Goal: Find specific page/section: Find specific page/section

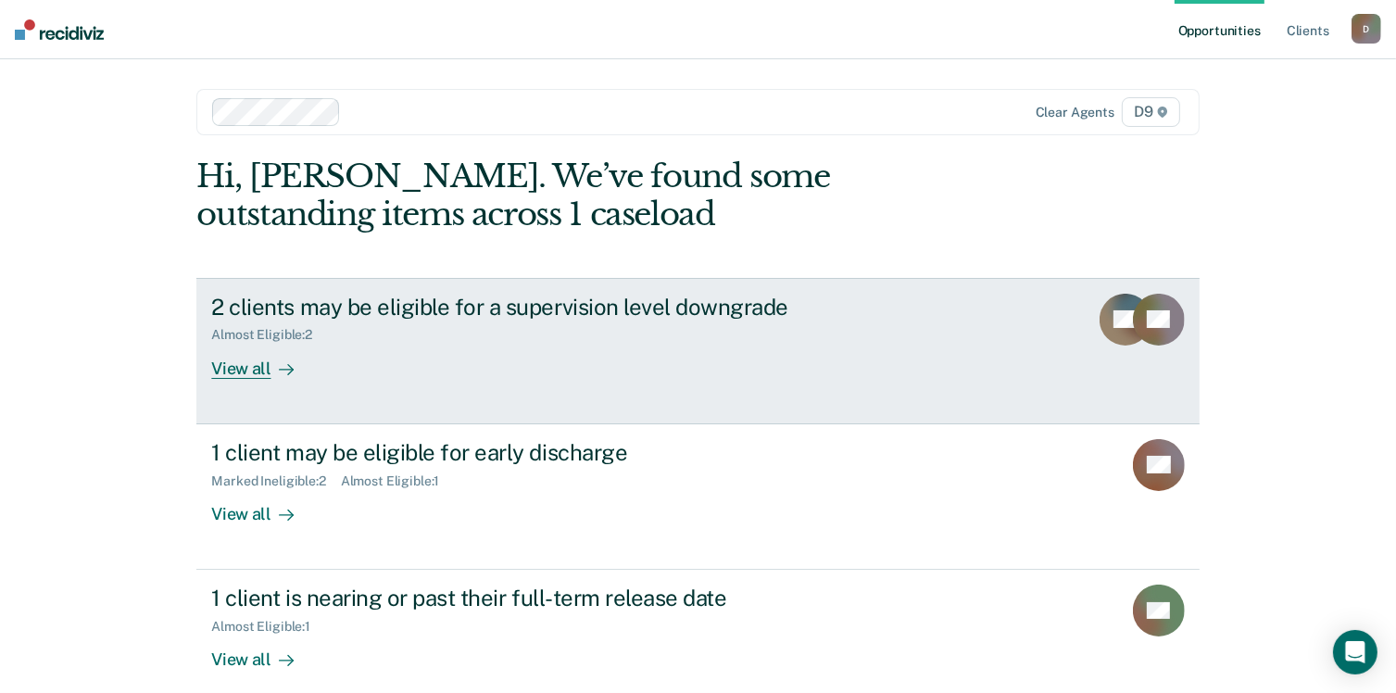
click at [239, 368] on div "View all" at bounding box center [263, 361] width 104 height 36
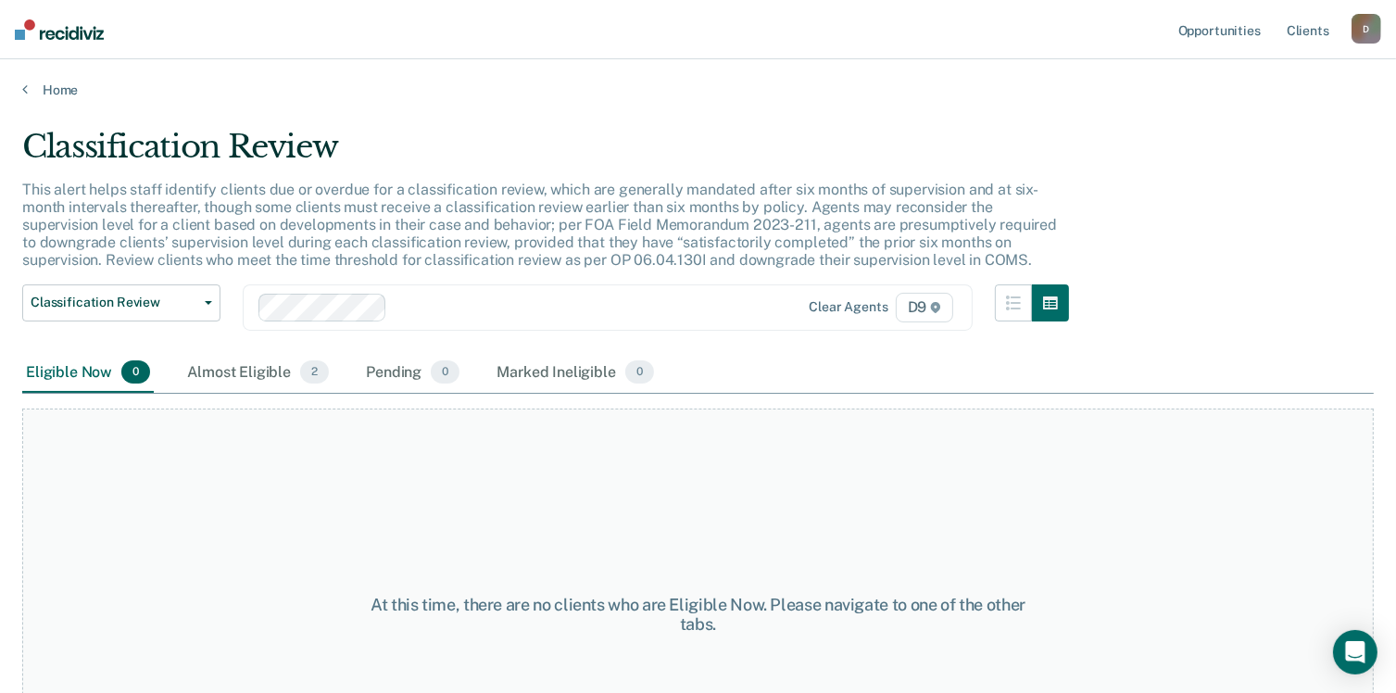
click at [239, 368] on div "Almost Eligible 2" at bounding box center [257, 373] width 149 height 41
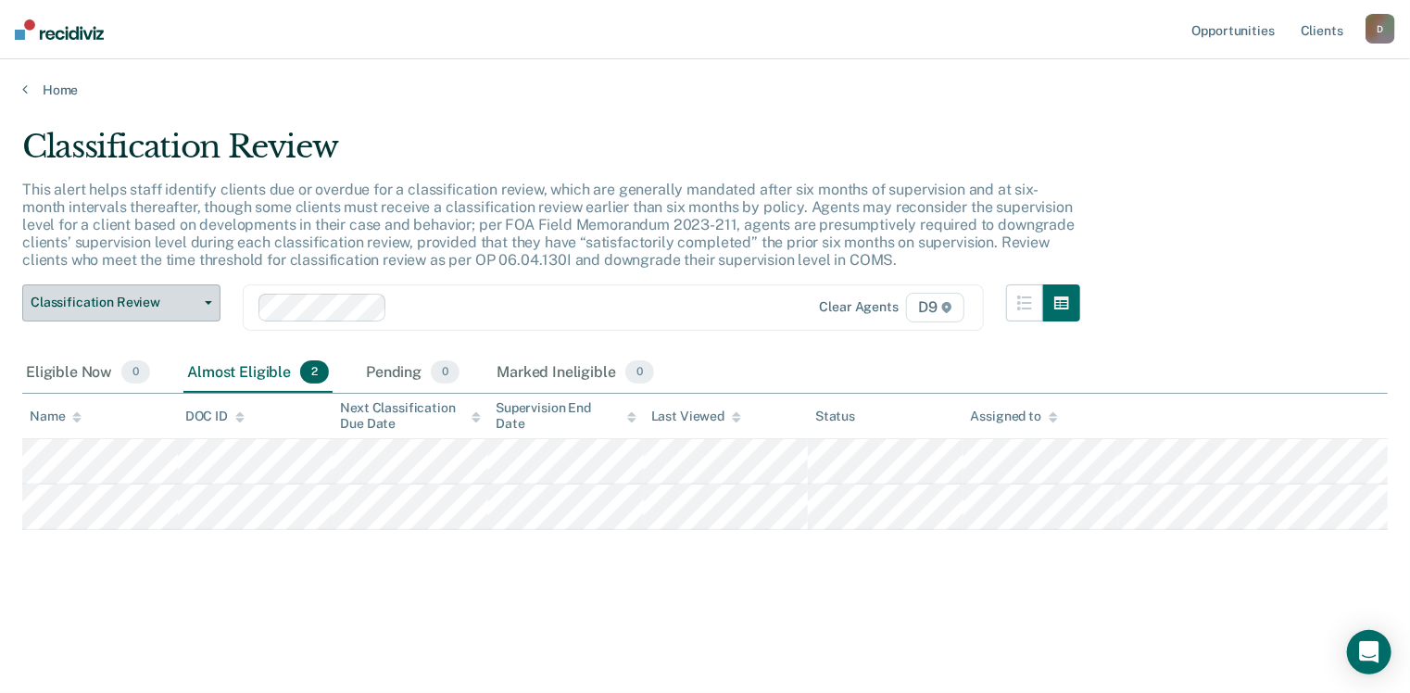
click at [207, 298] on button "Classification Review" at bounding box center [121, 302] width 198 height 37
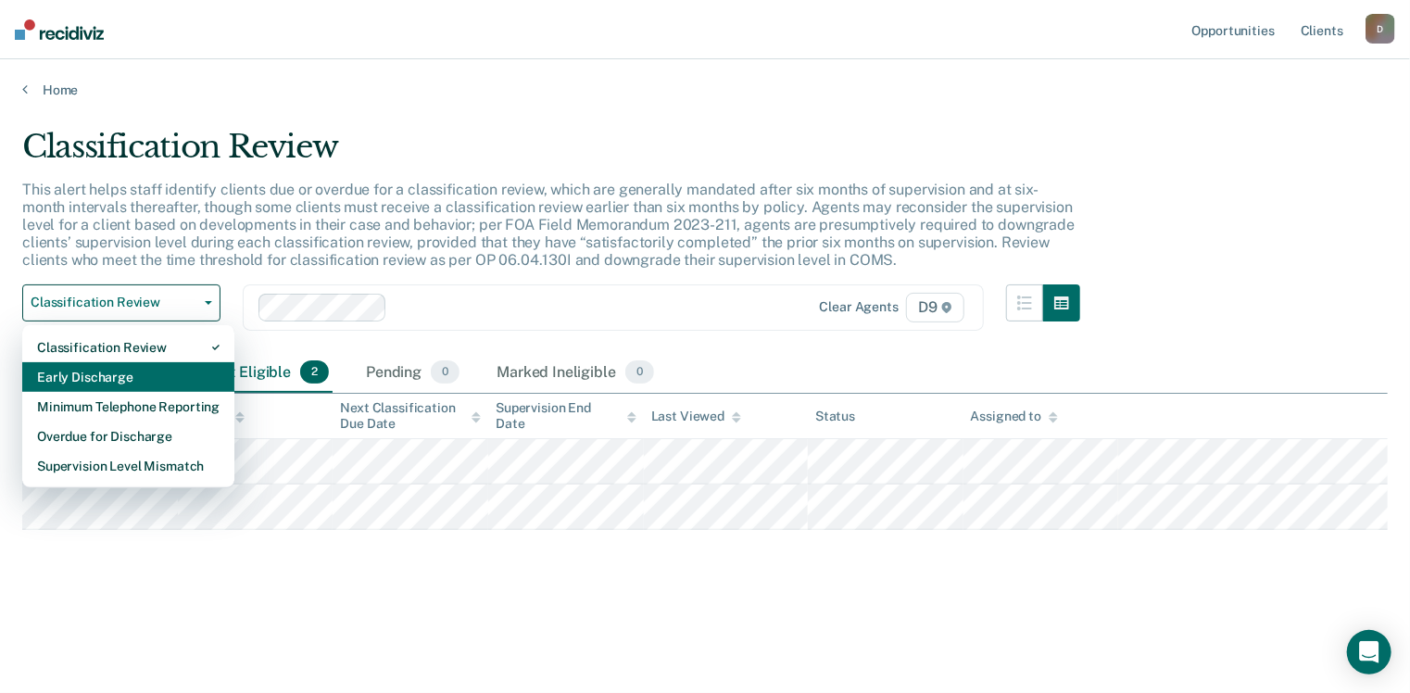
click at [151, 373] on div "Early Discharge" at bounding box center [128, 377] width 182 height 30
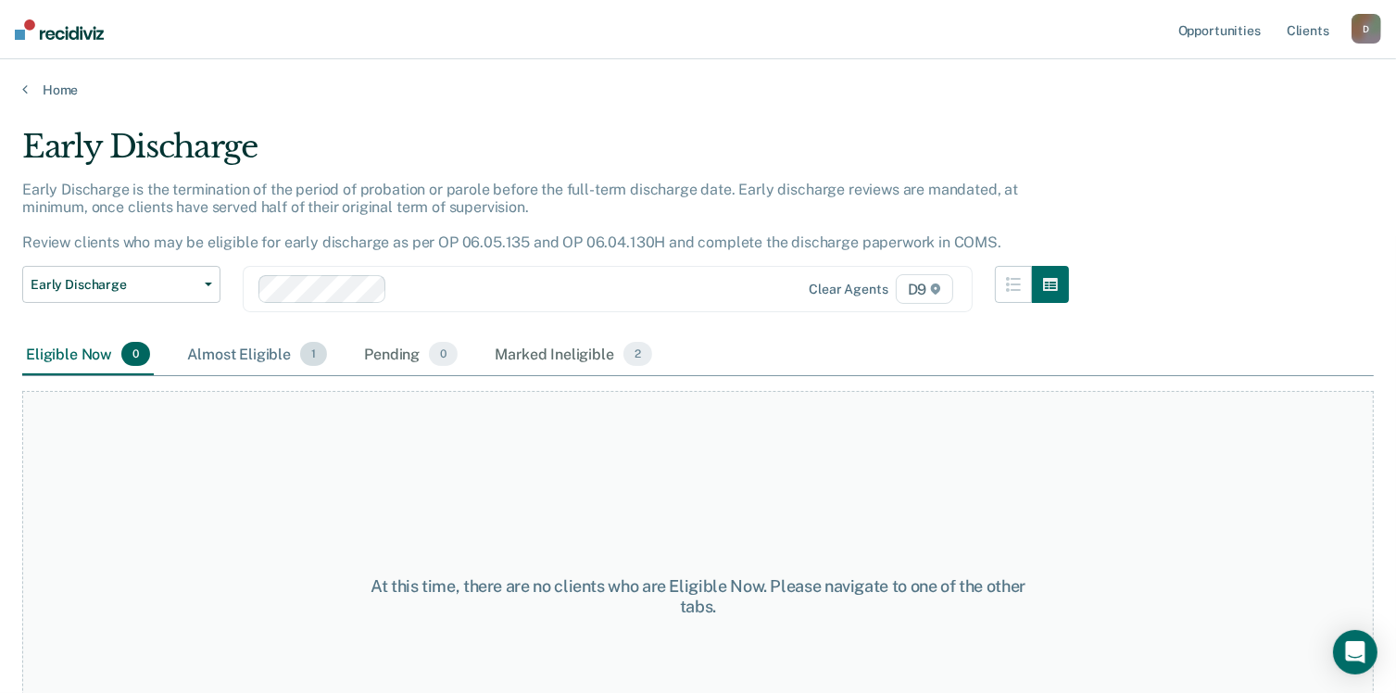
click at [241, 354] on div "Almost Eligible 1" at bounding box center [256, 354] width 147 height 41
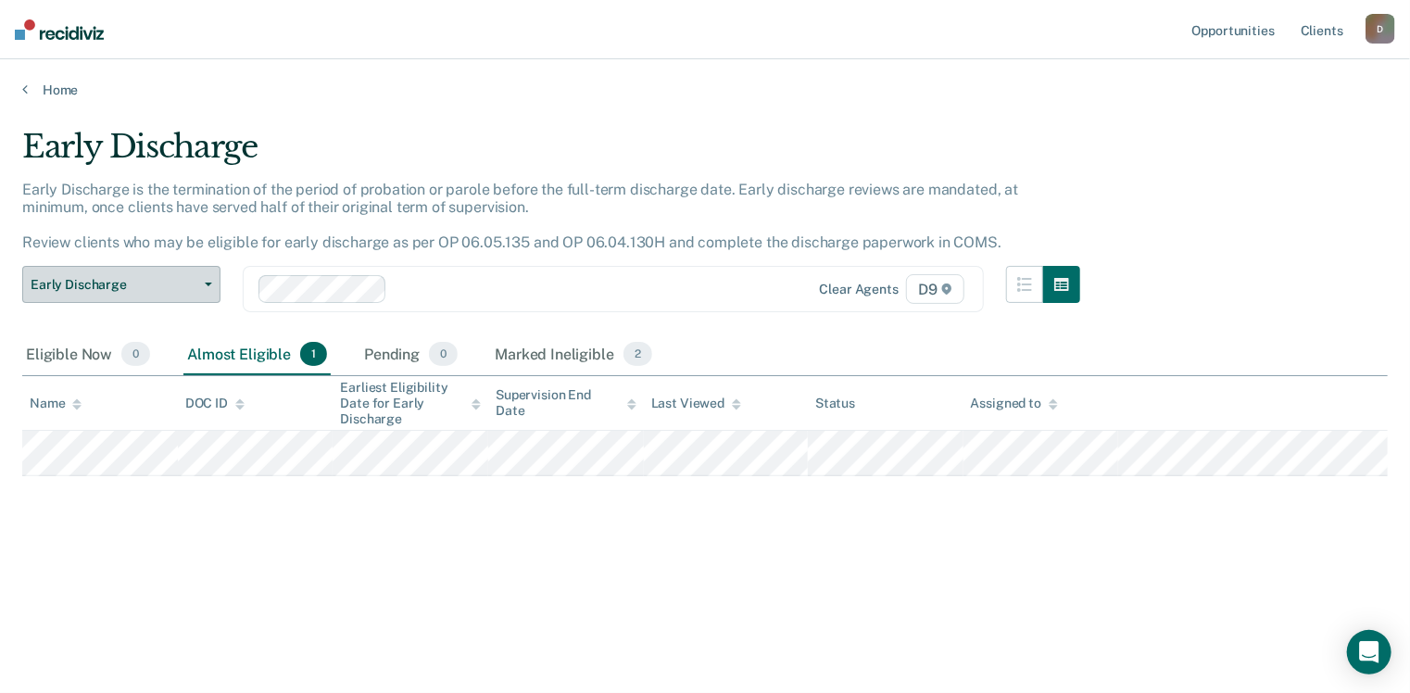
click at [210, 276] on button "Early Discharge" at bounding box center [121, 284] width 198 height 37
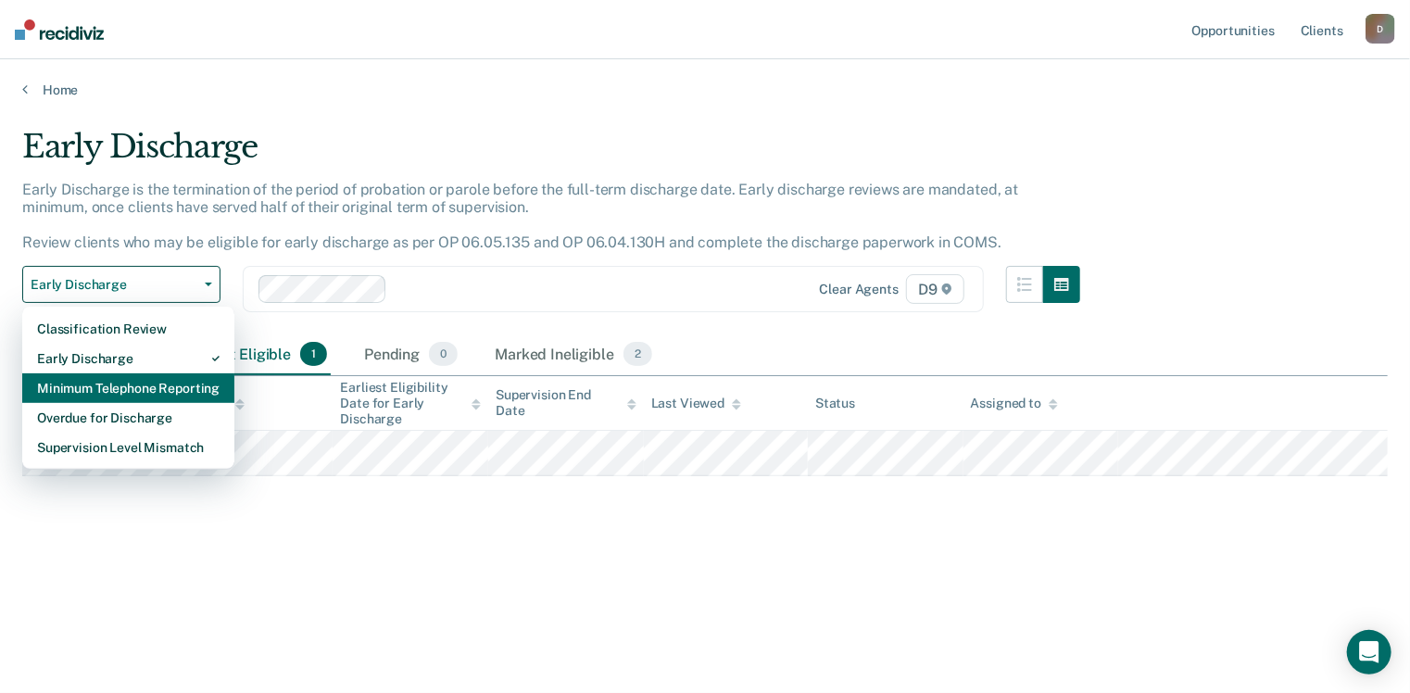
click at [148, 380] on div "Minimum Telephone Reporting" at bounding box center [128, 388] width 182 height 30
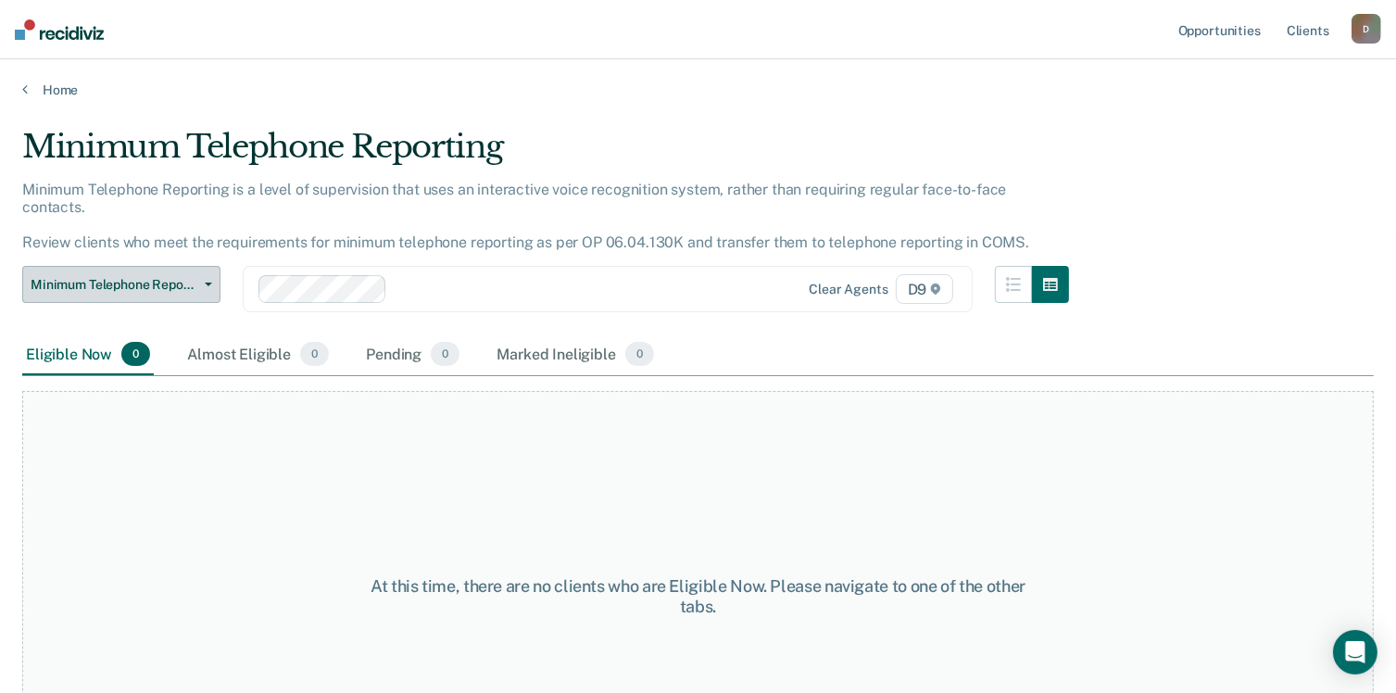
click at [205, 283] on icon "button" at bounding box center [208, 285] width 7 height 4
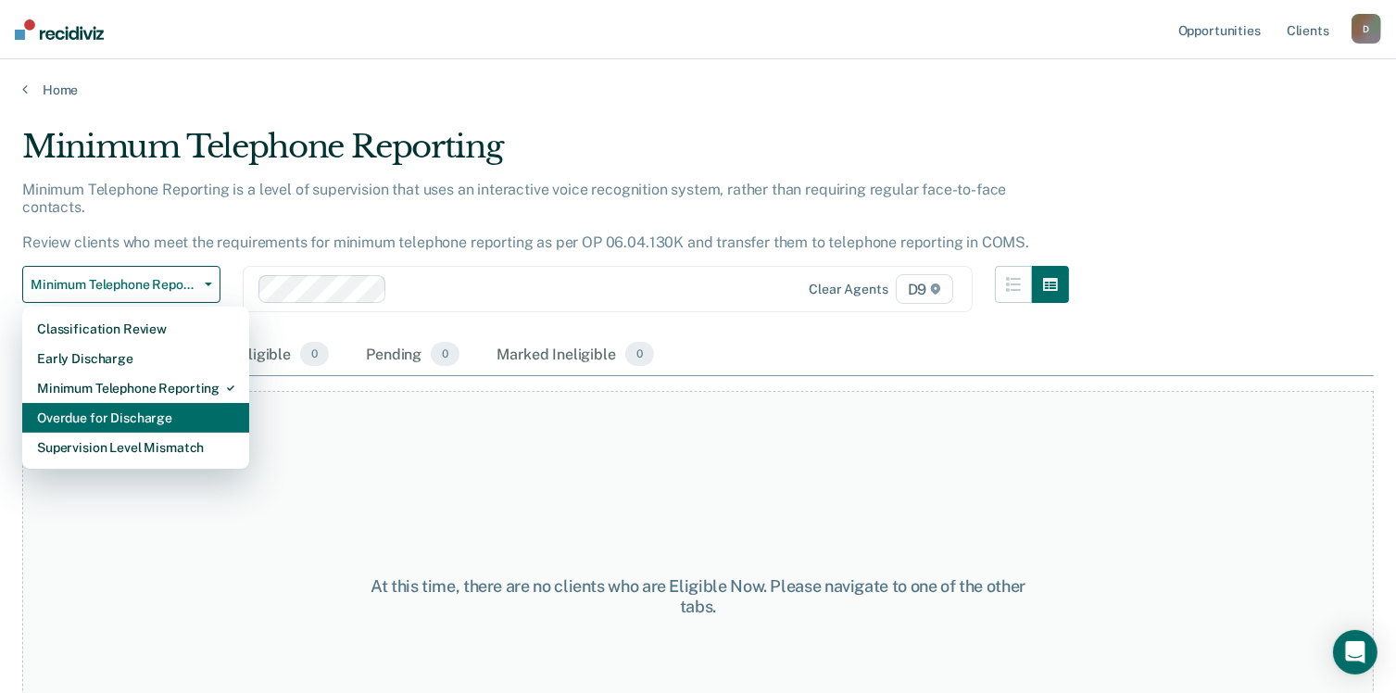
click at [157, 403] on div "Overdue for Discharge" at bounding box center [135, 418] width 197 height 30
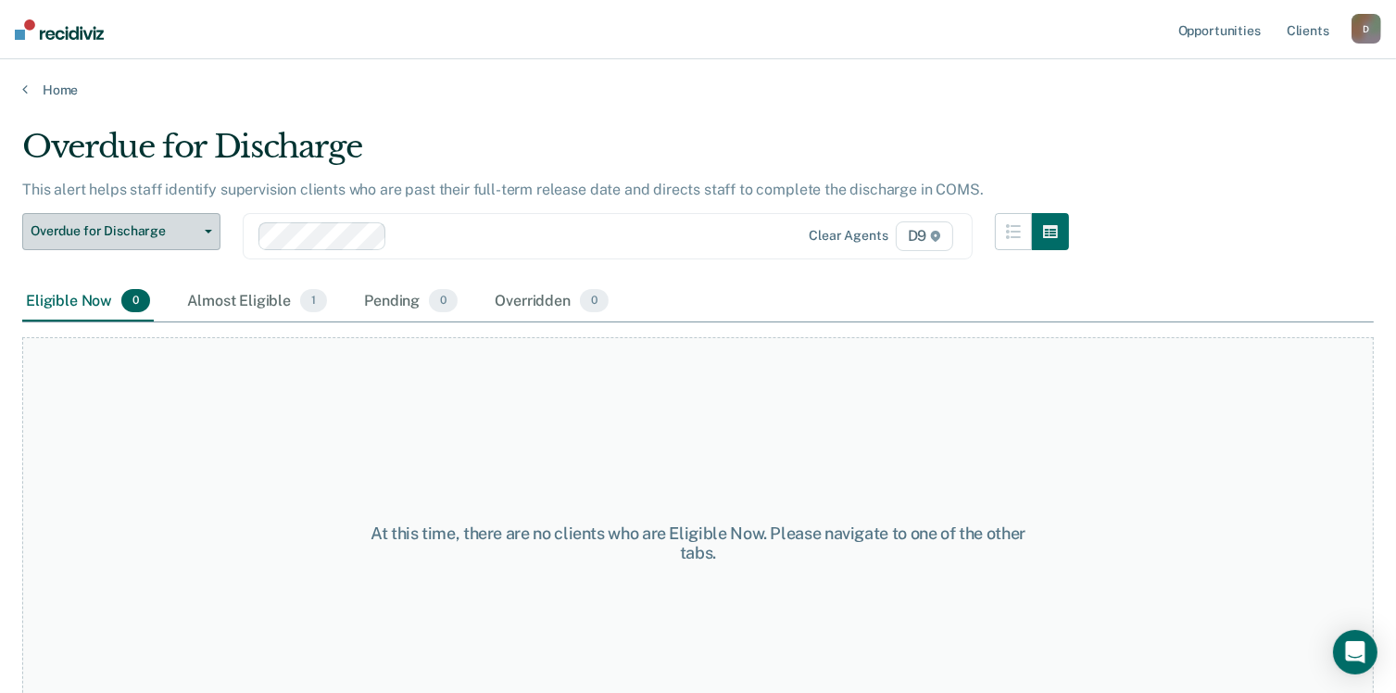
click at [208, 227] on button "Overdue for Discharge" at bounding box center [121, 231] width 198 height 37
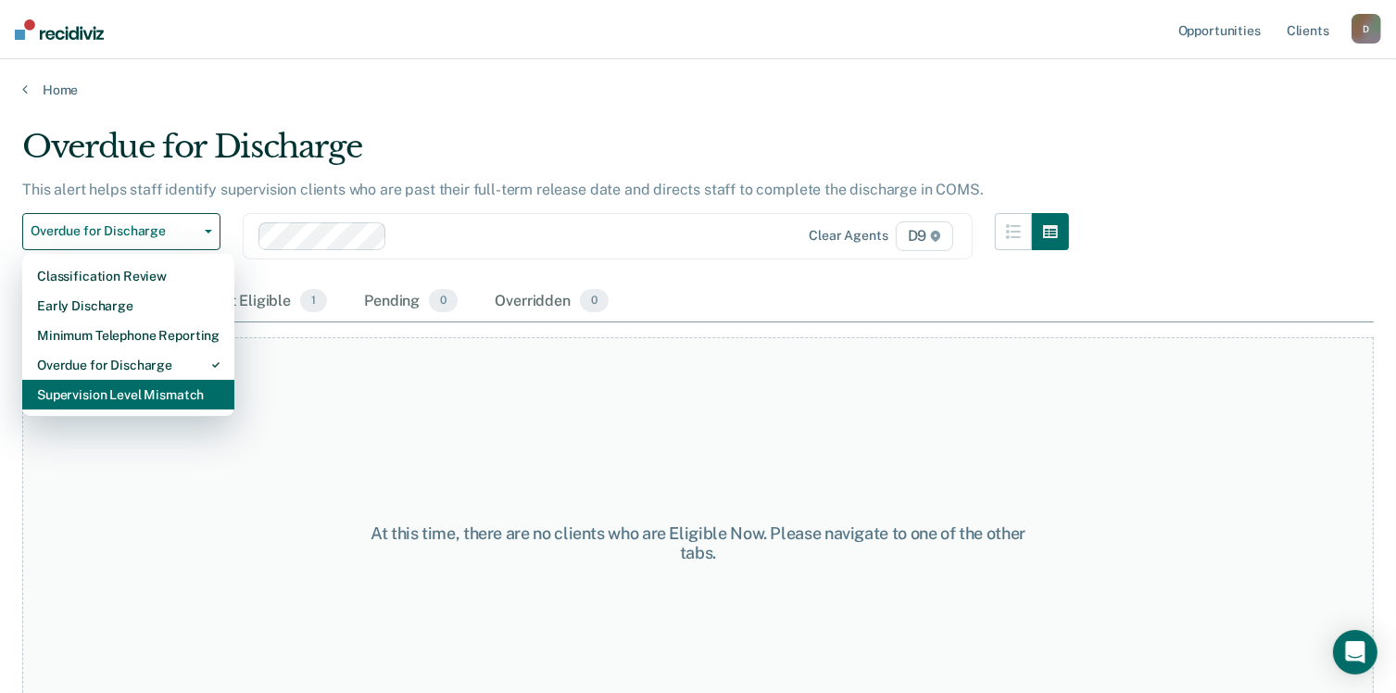
click at [142, 380] on div "Supervision Level Mismatch" at bounding box center [128, 395] width 182 height 30
